Goal: Download file/media

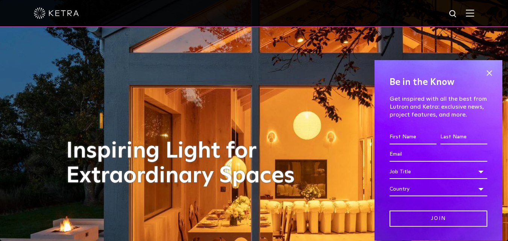
click at [468, 13] on div at bounding box center [254, 13] width 441 height 26
click at [475, 14] on img at bounding box center [470, 12] width 8 height 7
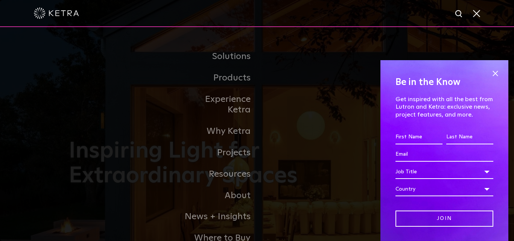
click at [496, 74] on div "Be in the Know Get inspired with all the best from Lutron and Ketra: exclusive …" at bounding box center [444, 150] width 128 height 181
click at [492, 70] on span at bounding box center [495, 73] width 11 height 11
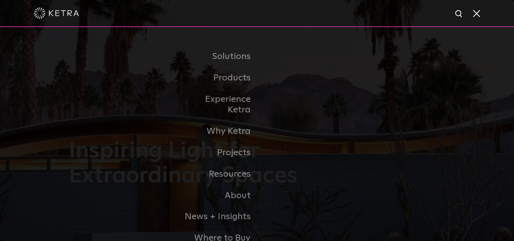
click at [479, 16] on span at bounding box center [476, 13] width 8 height 8
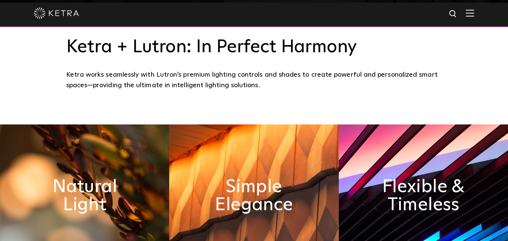
scroll to position [151, 0]
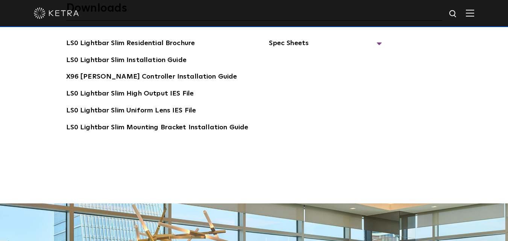
scroll to position [1317, 0]
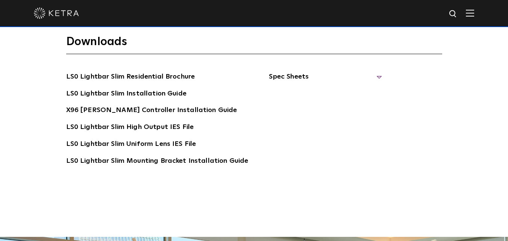
click at [374, 72] on span "Spec Sheets" at bounding box center [325, 80] width 113 height 17
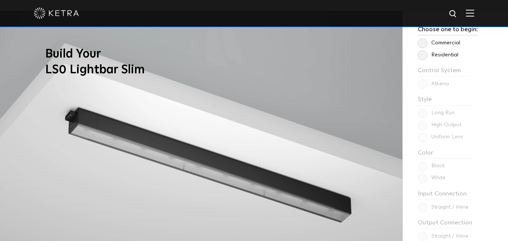
scroll to position [565, 0]
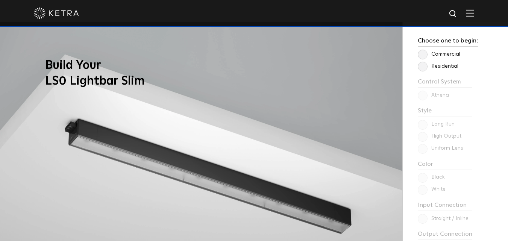
click at [437, 54] on label "Commercial" at bounding box center [439, 54] width 43 height 6
click at [0, 0] on input "Commercial" at bounding box center [0, 0] width 0 height 0
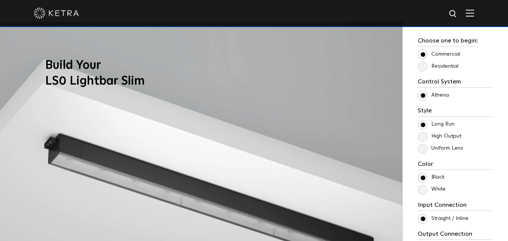
click at [429, 68] on label "Residential" at bounding box center [438, 66] width 41 height 6
click at [0, 0] on input "Residential" at bounding box center [0, 0] width 0 height 0
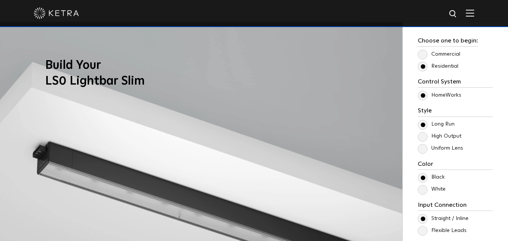
click at [423, 51] on label "Commercial" at bounding box center [439, 54] width 43 height 6
click at [0, 0] on input "Commercial" at bounding box center [0, 0] width 0 height 0
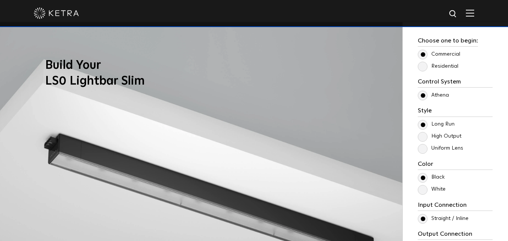
click at [52, 67] on h3 "Build Your LS0 Lightbar Slim" at bounding box center [299, 73] width 508 height 31
click at [140, 81] on h3 "Build Your LS0 Lightbar Slim" at bounding box center [299, 73] width 508 height 31
click at [138, 81] on h3 "Build Your LS0 Lightbar Slim" at bounding box center [299, 73] width 508 height 31
click at [143, 82] on h3 "Build Your LS0 Lightbar Slim" at bounding box center [299, 73] width 508 height 31
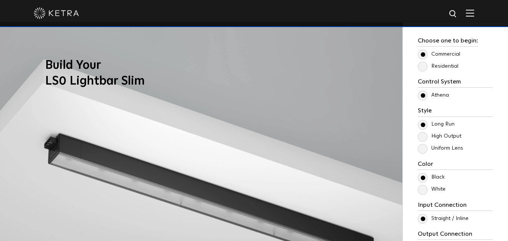
drag, startPoint x: 145, startPoint y: 84, endPoint x: 47, endPoint y: 84, distance: 97.9
click at [47, 84] on h3 "Build Your LS0 Lightbar Slim" at bounding box center [299, 73] width 508 height 31
copy h3 "LS0 Lightbar Slim"
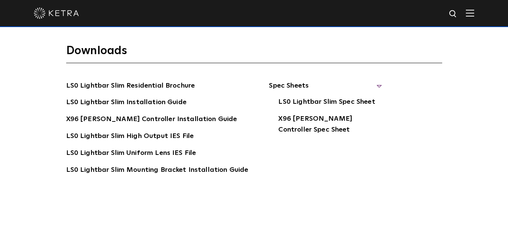
scroll to position [1355, 0]
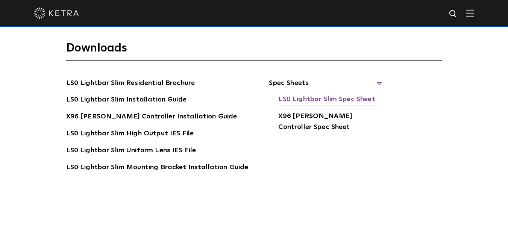
click at [359, 95] on link "LS0 Lightbar Slim Spec Sheet" at bounding box center [326, 100] width 97 height 12
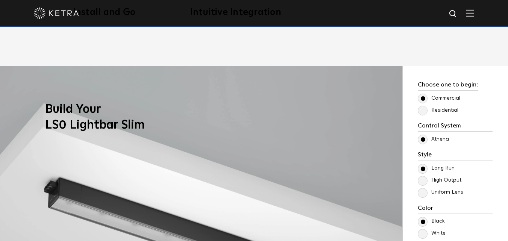
scroll to position [640, 0]
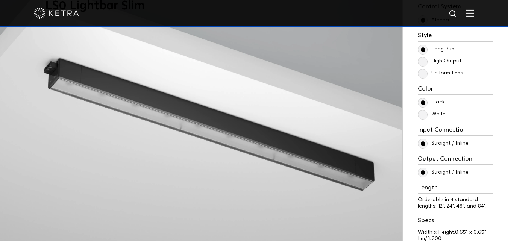
click at [255, 122] on img at bounding box center [201, 112] width 403 height 330
click at [0, 89] on img at bounding box center [201, 112] width 403 height 330
